Goal: Transaction & Acquisition: Book appointment/travel/reservation

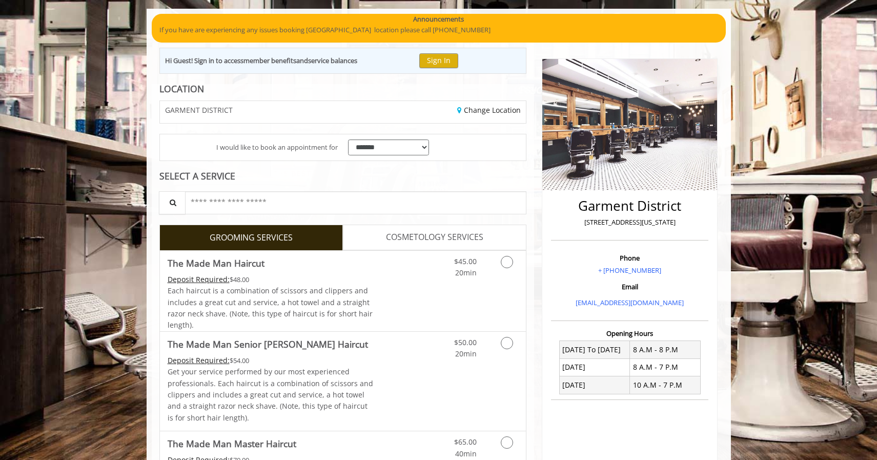
scroll to position [73, 0]
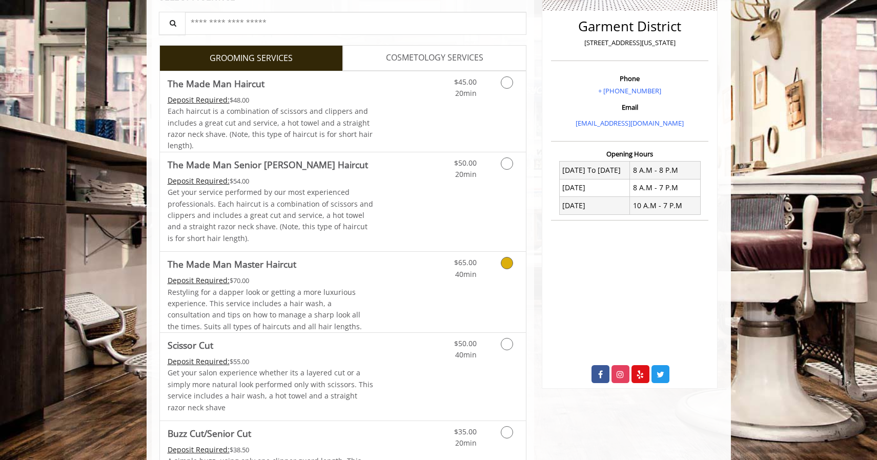
click at [422, 287] on link "Discounted Price" at bounding box center [403, 292] width 61 height 80
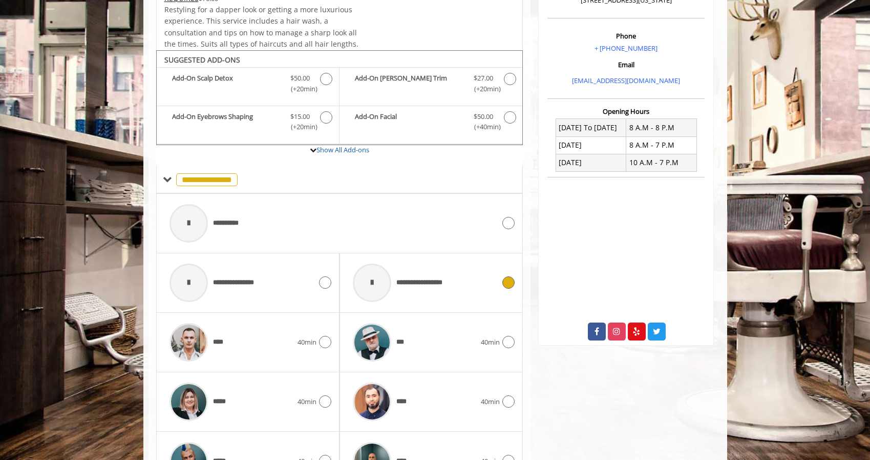
scroll to position [344, 0]
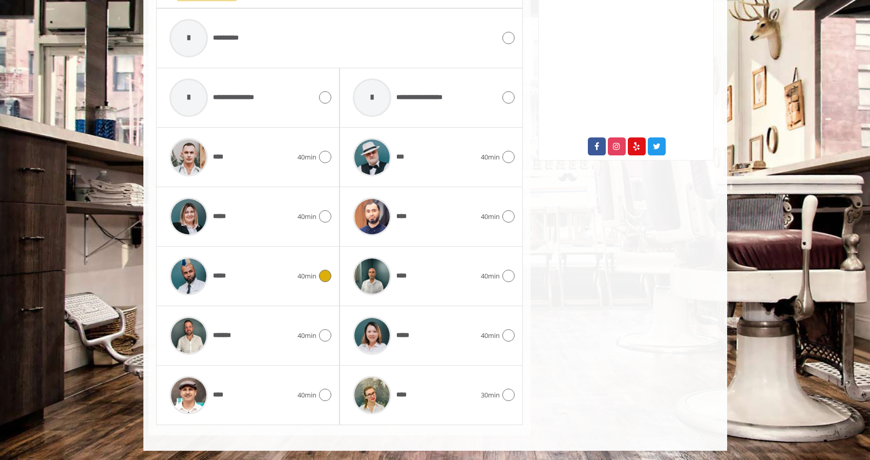
click at [261, 283] on div "*****" at bounding box center [230, 276] width 133 height 49
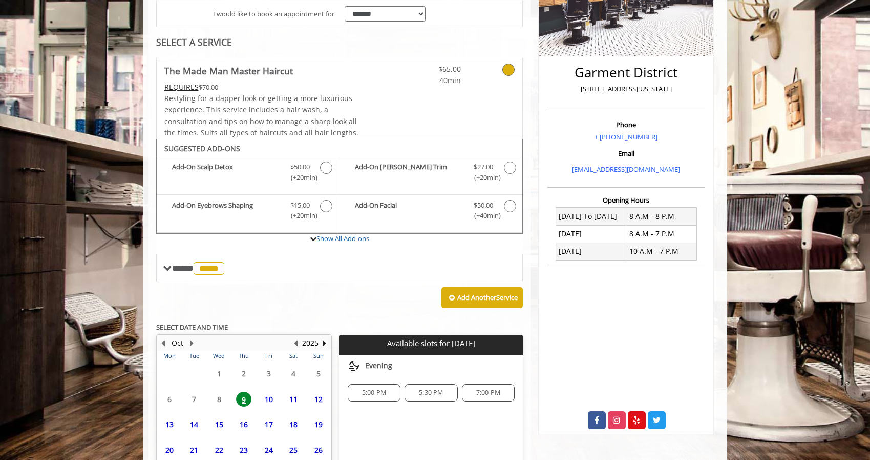
scroll to position [291, 0]
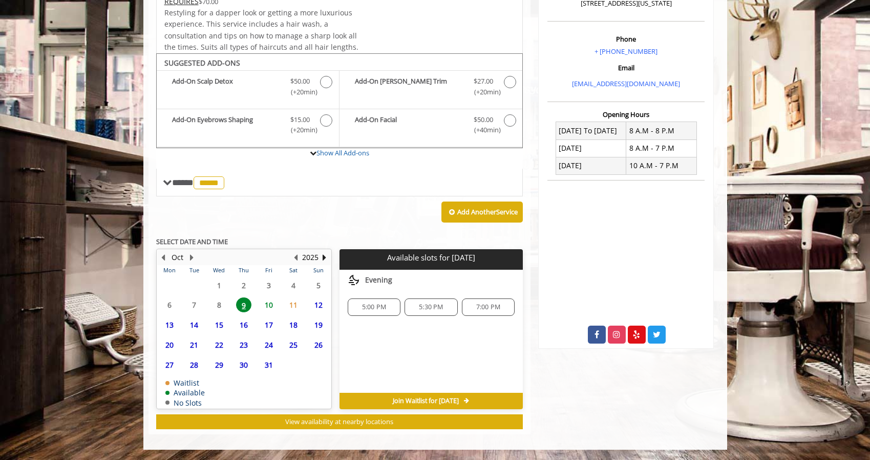
click at [272, 305] on span "10" at bounding box center [268, 304] width 15 height 15
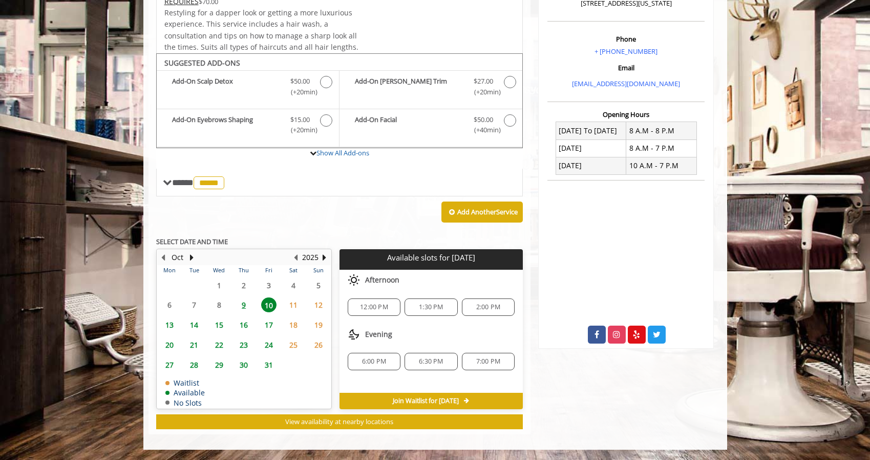
click at [389, 302] on div "12:00 PM" at bounding box center [374, 306] width 53 height 17
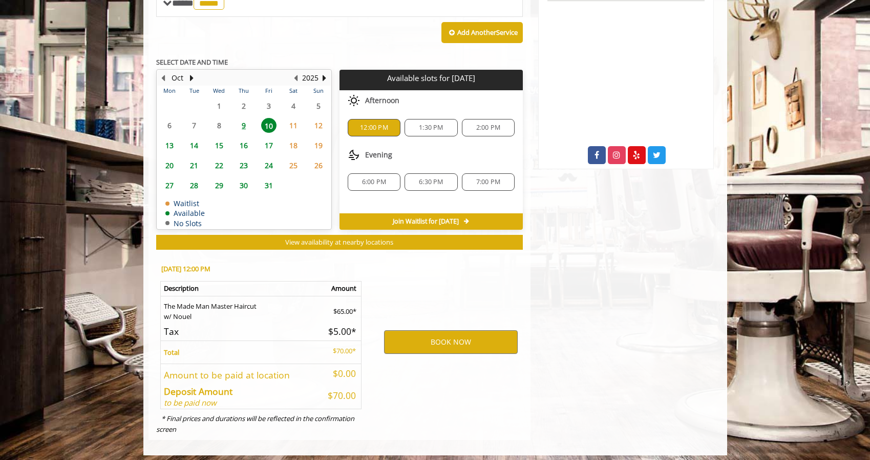
scroll to position [476, 0]
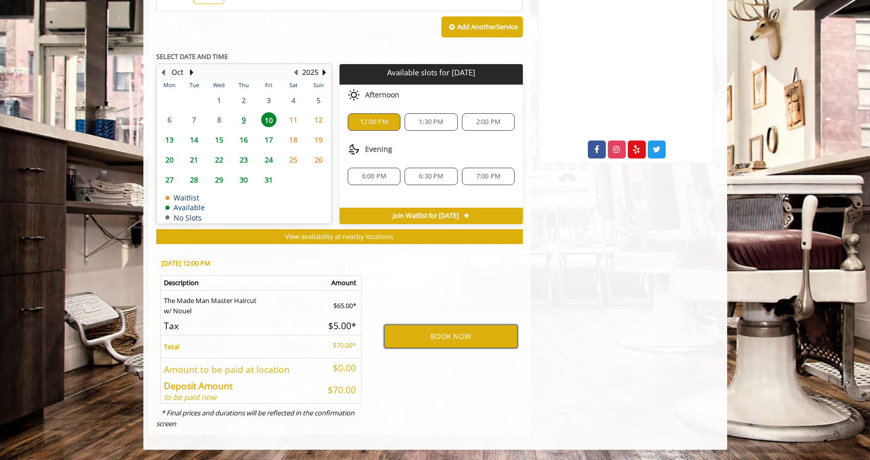
click at [413, 333] on button "BOOK NOW" at bounding box center [451, 336] width 134 height 24
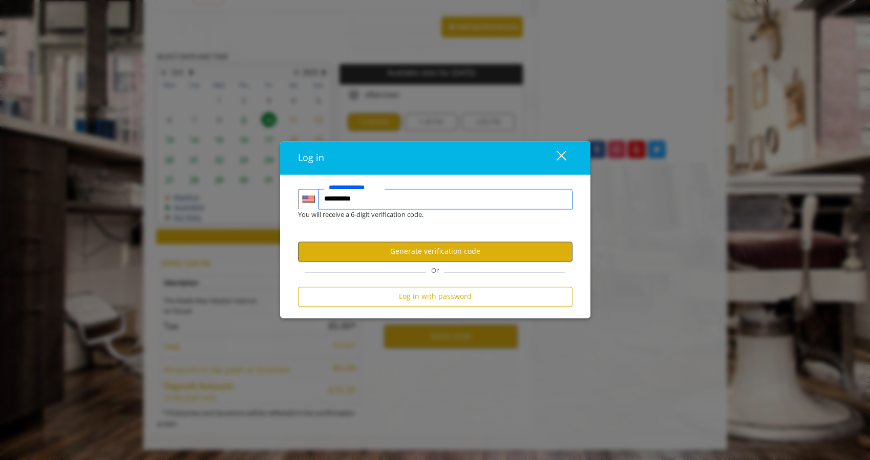
type input "**********"
click at [415, 256] on button "Generate verification code" at bounding box center [435, 251] width 275 height 20
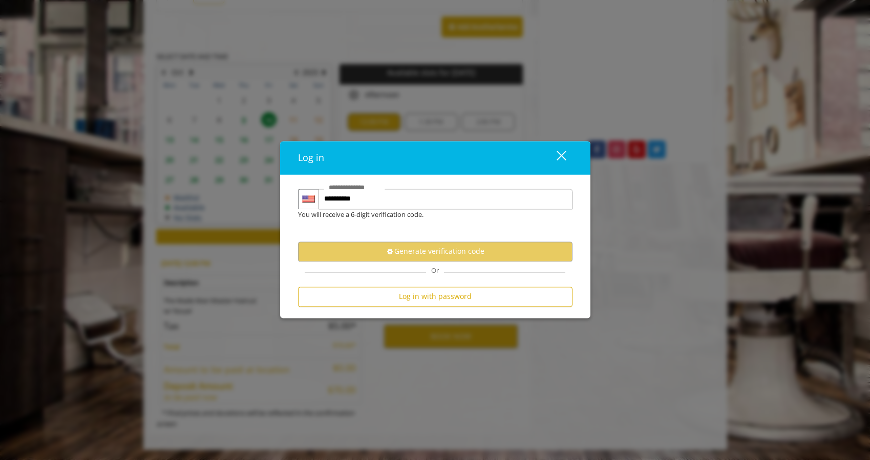
scroll to position [0, 0]
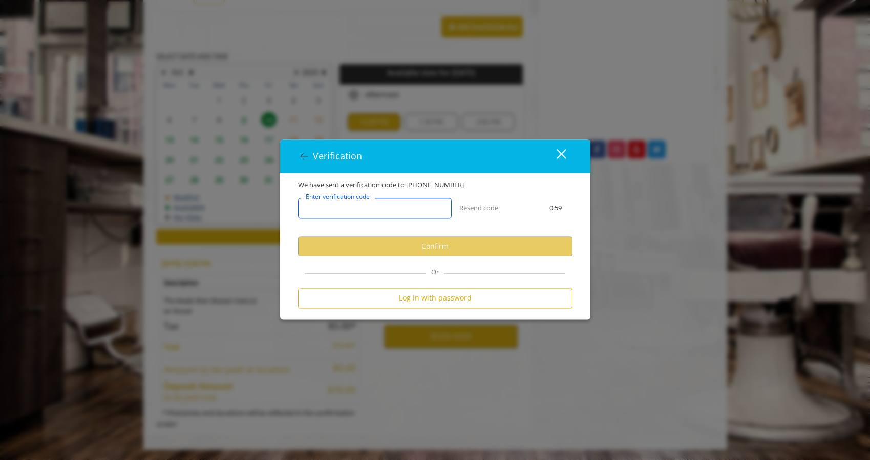
click at [392, 212] on input "Enter verification code" at bounding box center [375, 208] width 154 height 20
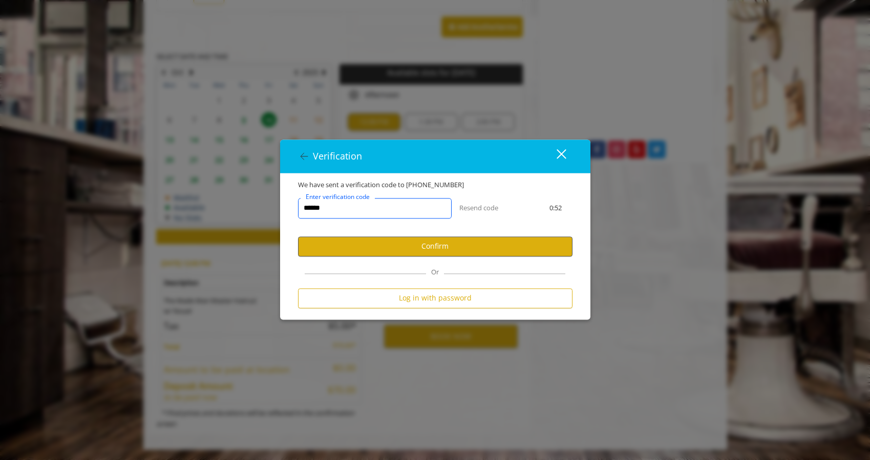
type input "******"
click at [434, 247] on button "Confirm" at bounding box center [435, 246] width 275 height 20
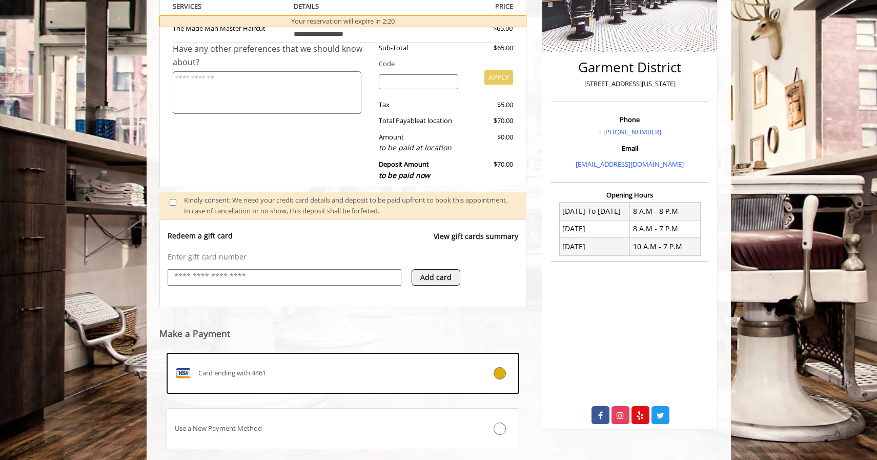
scroll to position [275, 0]
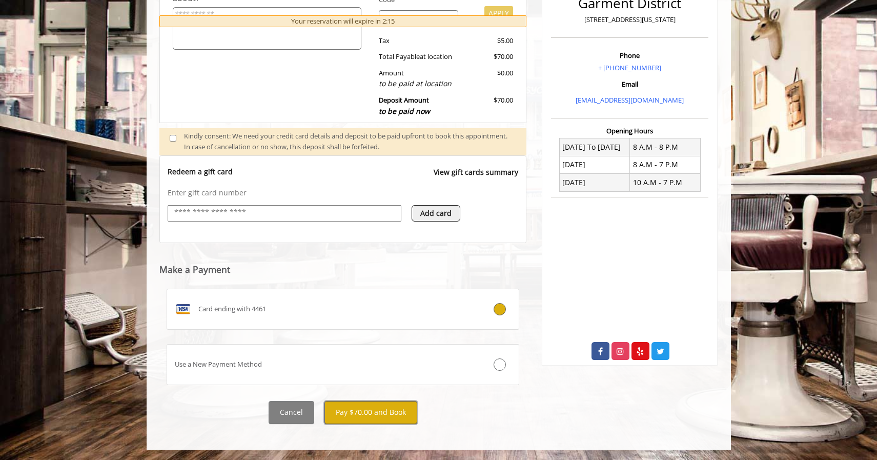
click at [352, 418] on button "Pay $70.00 and Book" at bounding box center [370, 412] width 93 height 23
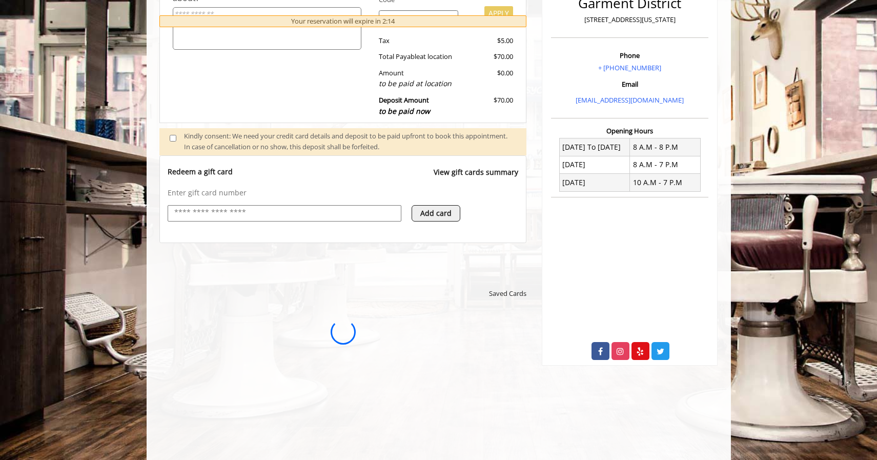
scroll to position [0, 0]
